Goal: Information Seeking & Learning: Learn about a topic

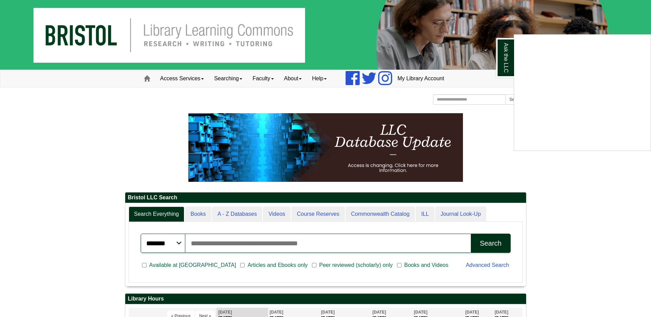
scroll to position [72, 401]
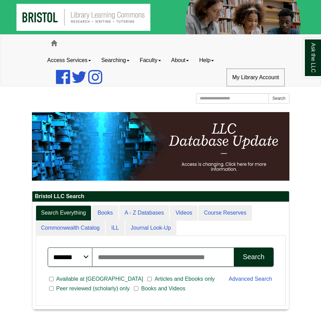
click at [260, 82] on link "My Library Account" at bounding box center [255, 77] width 57 height 17
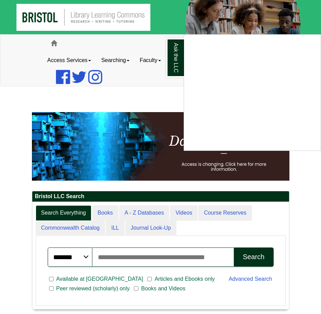
click at [141, 87] on div "Ask the LLC" at bounding box center [160, 157] width 321 height 314
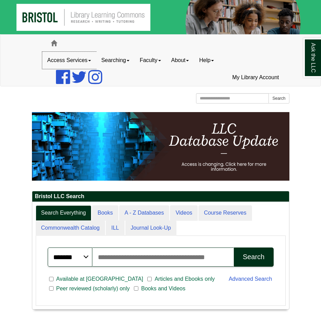
click at [89, 60] on link "Access Services" at bounding box center [69, 60] width 54 height 17
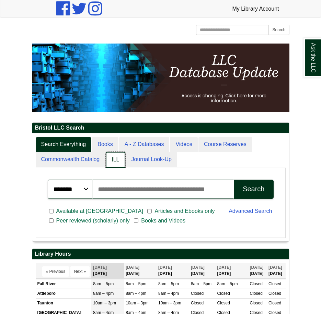
scroll to position [3, 3]
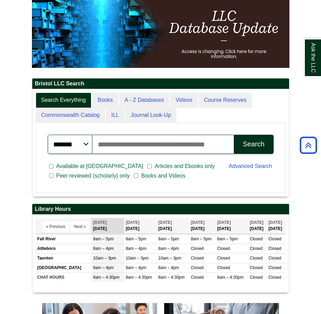
click at [191, 145] on input "Search articles, books, journals & more" at bounding box center [163, 144] width 142 height 19
type input "*****"
click at [234, 135] on button "Search" at bounding box center [253, 144] width 39 height 19
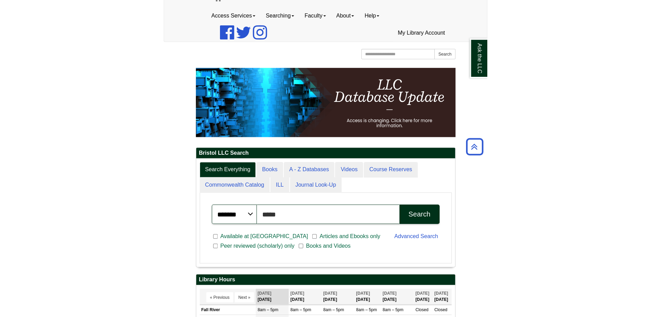
scroll to position [0, 0]
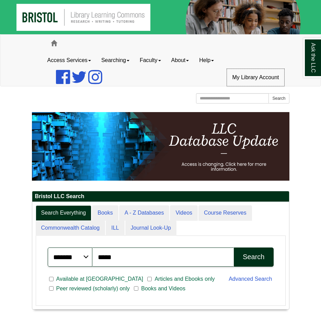
click at [266, 78] on link "My Library Account" at bounding box center [255, 77] width 57 height 17
click at [259, 78] on link "My Library Account" at bounding box center [255, 77] width 57 height 17
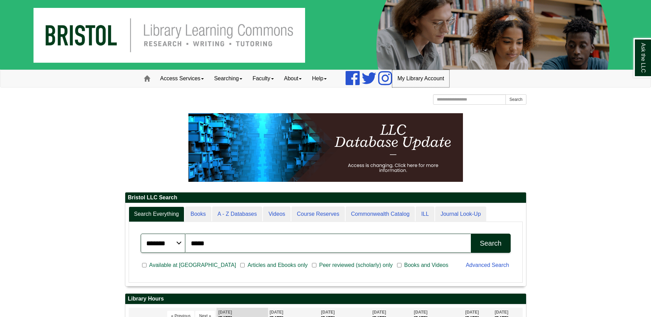
scroll to position [72, 401]
